Goal: Task Accomplishment & Management: Use online tool/utility

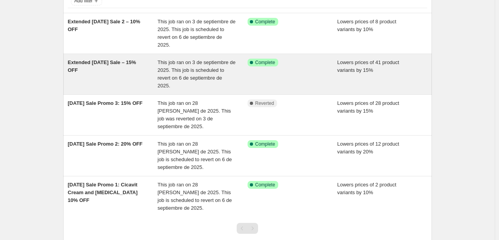
scroll to position [78, 0]
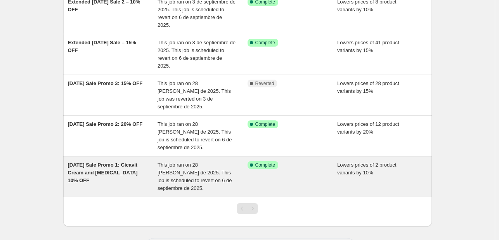
click at [303, 169] on div "Success Complete Complete" at bounding box center [293, 176] width 90 height 31
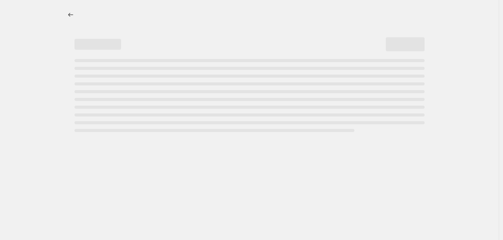
select select "percentage"
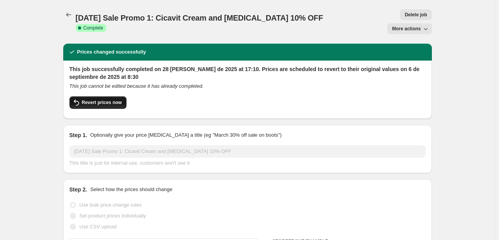
click at [109, 99] on span "Revert prices now" at bounding box center [102, 102] width 40 height 6
checkbox input "false"
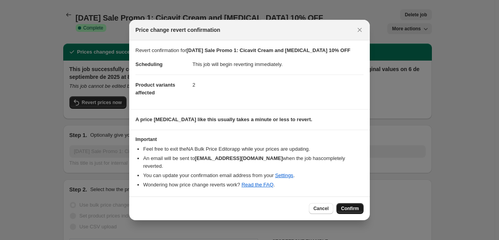
click at [357, 206] on span "Confirm" at bounding box center [350, 208] width 18 height 6
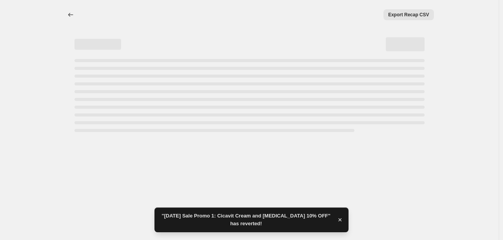
select select "percentage"
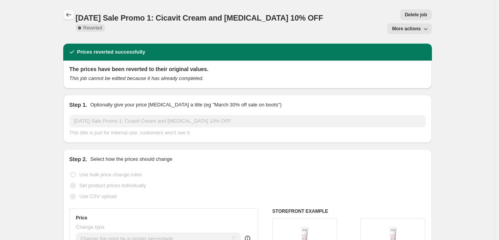
click at [68, 12] on icon "Price change jobs" at bounding box center [69, 15] width 8 height 8
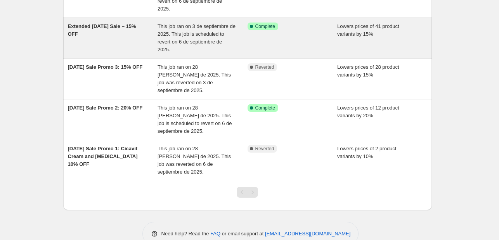
scroll to position [95, 0]
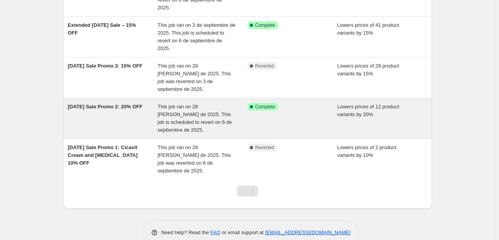
click at [133, 115] on div "[DATE] Sale Promo 2: 20% OFF" at bounding box center [113, 118] width 90 height 31
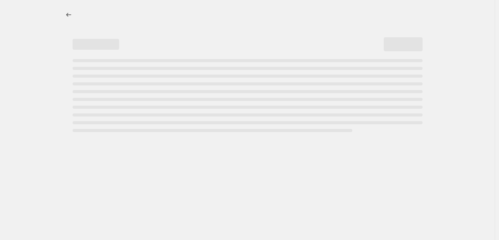
select select "percentage"
select select "collection"
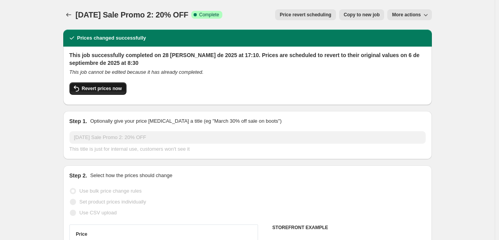
click at [89, 88] on span "Revert prices now" at bounding box center [102, 88] width 40 height 6
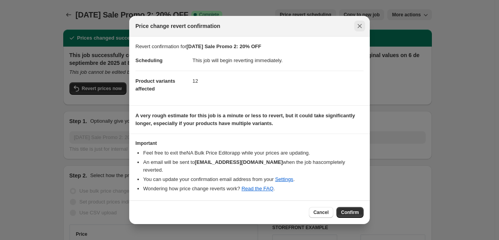
click at [357, 30] on icon "Close" at bounding box center [360, 26] width 8 height 8
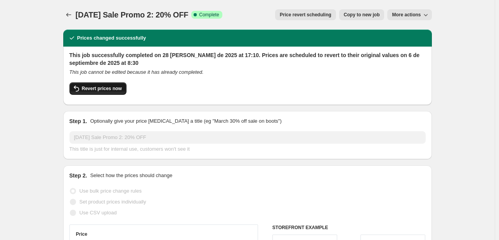
click at [118, 91] on span "Revert prices now" at bounding box center [102, 88] width 40 height 6
checkbox input "false"
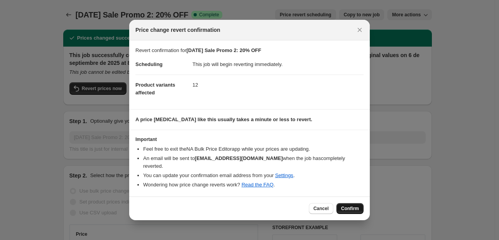
click at [351, 205] on span "Confirm" at bounding box center [350, 208] width 18 height 6
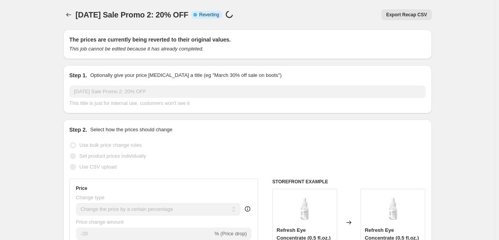
select select "percentage"
select select "collection"
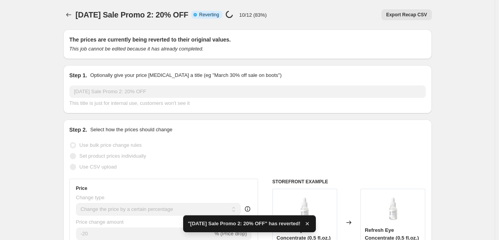
checkbox input "true"
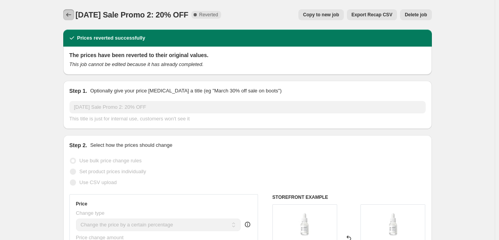
click at [70, 11] on button "Price change jobs" at bounding box center [68, 14] width 11 height 11
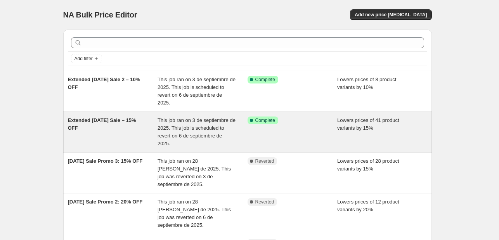
click at [303, 136] on div "Success Complete Complete" at bounding box center [293, 131] width 90 height 31
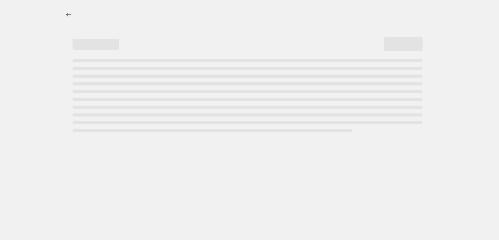
select select "percentage"
select select "tag"
select select "not_equal"
select select "tag"
select select "not_equal"
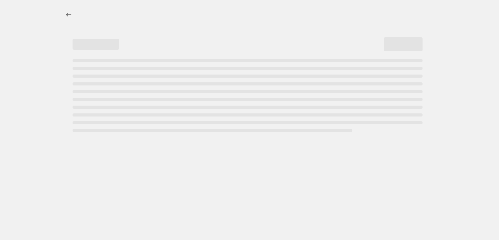
select select "tag"
select select "not_equal"
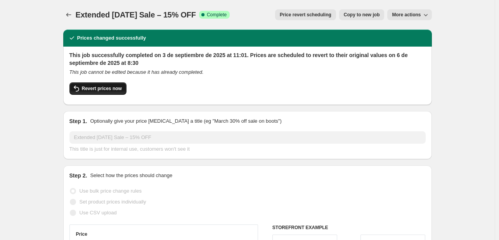
click at [103, 86] on span "Revert prices now" at bounding box center [102, 88] width 40 height 6
checkbox input "false"
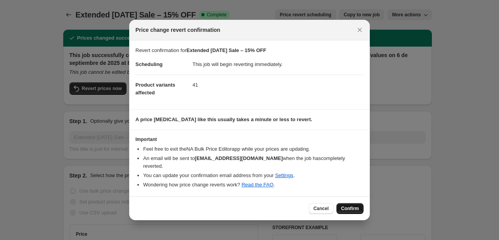
click at [348, 206] on span "Confirm" at bounding box center [350, 208] width 18 height 6
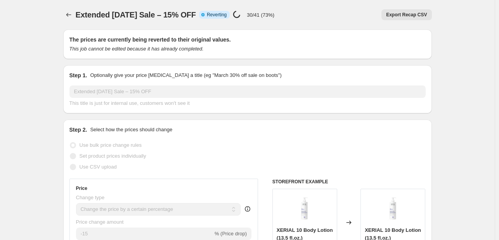
select select "percentage"
select select "tag"
select select "not_equal"
select select "tag"
select select "not_equal"
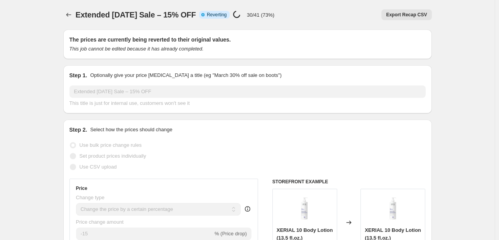
select select "tag"
select select "not_equal"
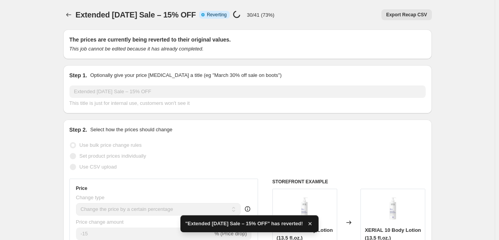
checkbox input "true"
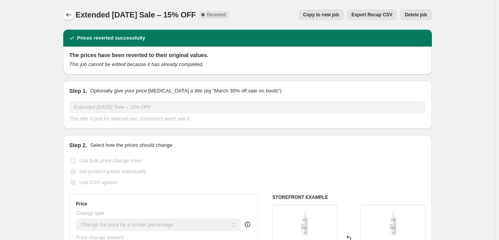
click at [66, 13] on icon "Price change jobs" at bounding box center [69, 15] width 8 height 8
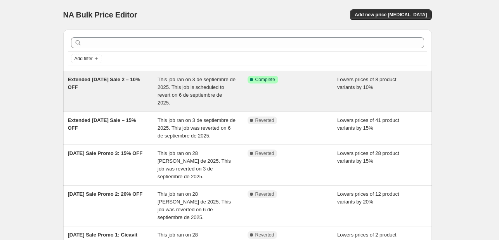
click at [287, 101] on div "Success Complete Complete" at bounding box center [293, 91] width 90 height 31
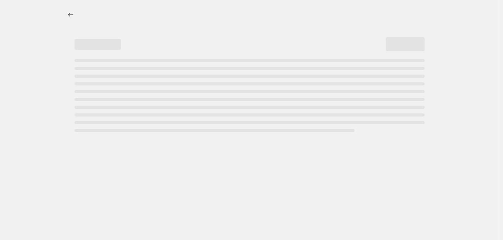
select select "percentage"
select select "tag"
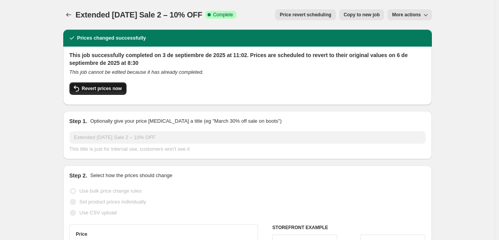
click at [106, 89] on span "Revert prices now" at bounding box center [102, 88] width 40 height 6
checkbox input "false"
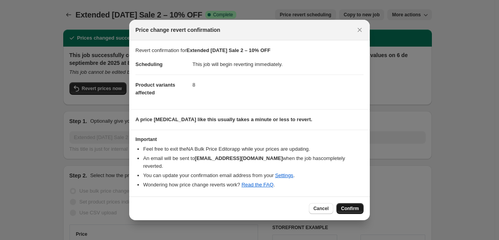
click at [347, 205] on span "Confirm" at bounding box center [350, 208] width 18 height 6
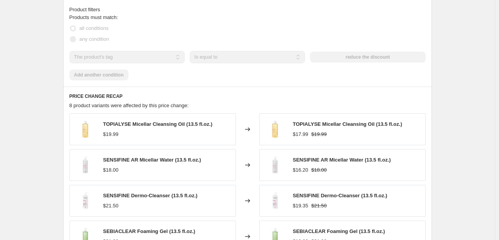
scroll to position [582, 0]
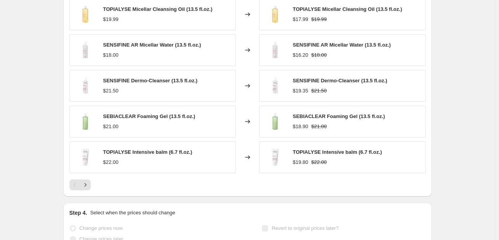
select select "percentage"
select select "tag"
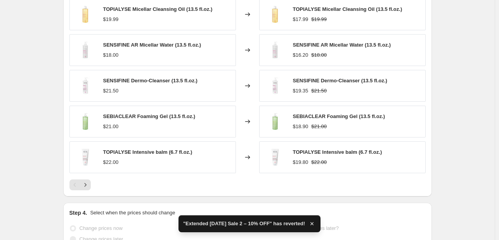
checkbox input "true"
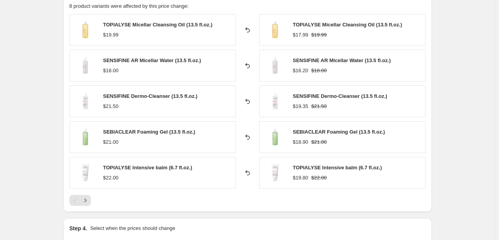
scroll to position [0, 0]
